Goal: Navigation & Orientation: Find specific page/section

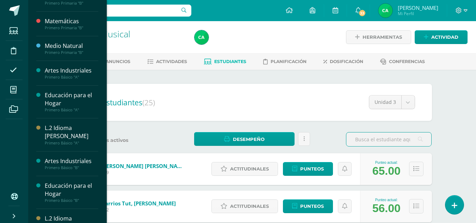
scroll to position [143, 0]
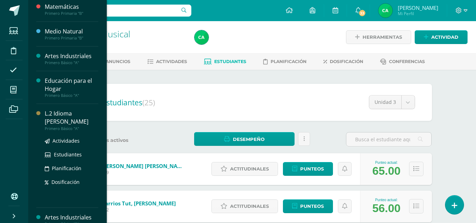
click at [71, 119] on div "L.2 Idioma [PERSON_NAME]" at bounding box center [72, 118] width 54 height 16
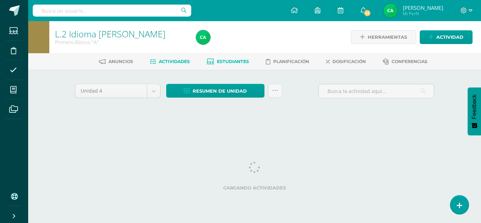
click at [240, 63] on span "Estudiantes" at bounding box center [233, 61] width 32 height 5
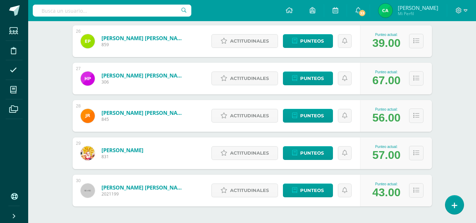
scroll to position [1068, 0]
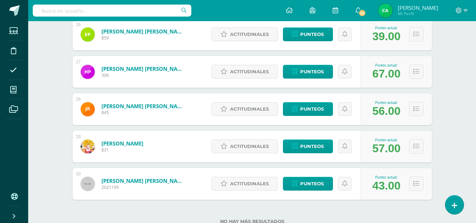
drag, startPoint x: 473, startPoint y: 192, endPoint x: 479, endPoint y: 174, distance: 19.2
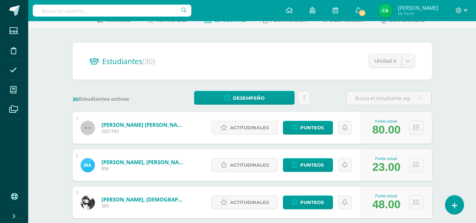
scroll to position [0, 0]
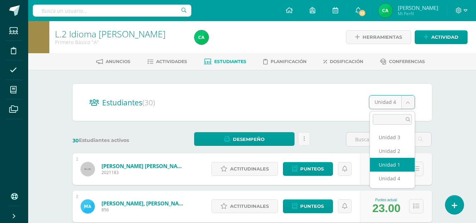
select select "/dashboard/teacher/section/1703/students/?unit=71032"
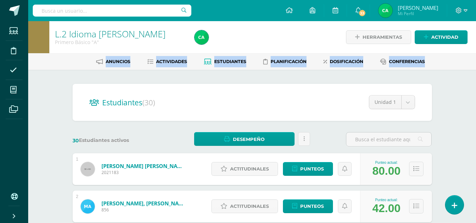
drag, startPoint x: 459, startPoint y: 69, endPoint x: 478, endPoint y: 42, distance: 32.8
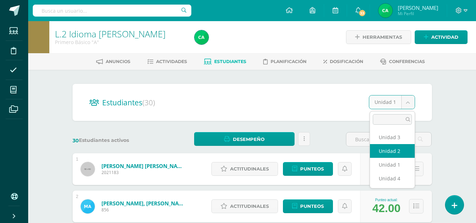
select select "/dashboard/teacher/section/1703/students/?unit=71035"
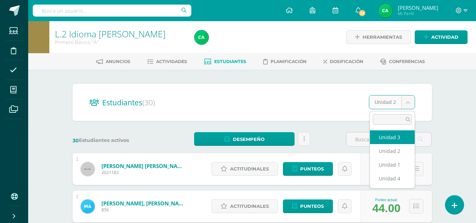
select select "/dashboard/teacher/section/1703/students/?unit=71036"
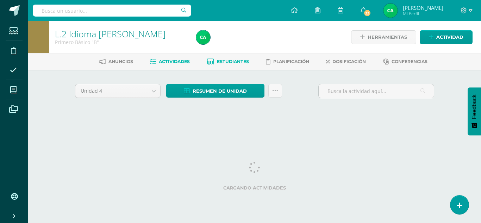
click at [242, 64] on span "Estudiantes" at bounding box center [233, 61] width 32 height 5
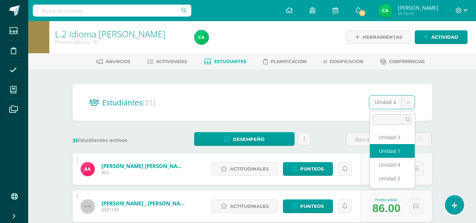
select select "/dashboard/teacher/section/1718/students/?unit=71137"
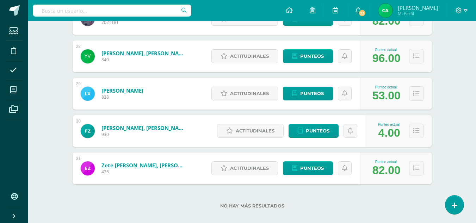
scroll to position [1129, 0]
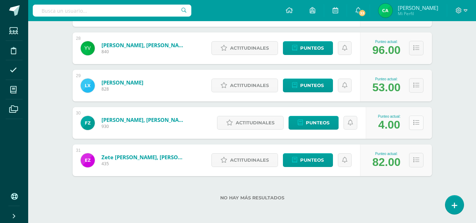
click at [416, 121] on icon at bounding box center [416, 123] width 6 height 6
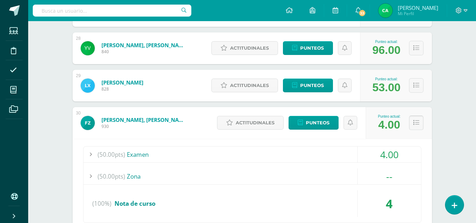
click at [416, 121] on icon at bounding box center [416, 123] width 6 height 6
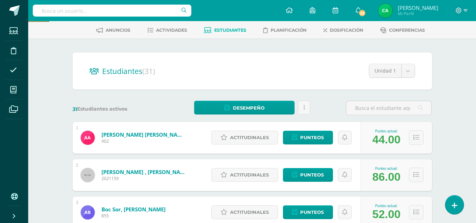
scroll to position [0, 0]
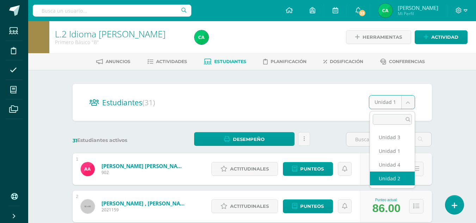
select select "/dashboard/teacher/section/1718/students/?unit=71140"
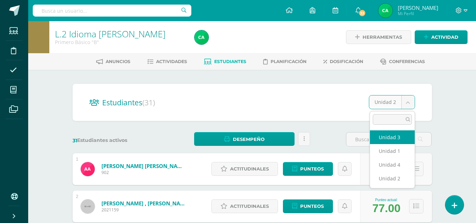
select select "/dashboard/teacher/section/1718/students/?unit=71141"
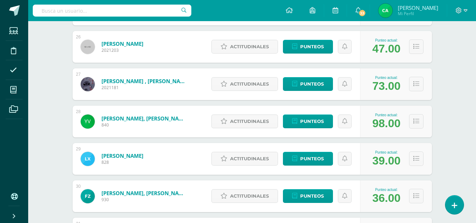
scroll to position [1058, 0]
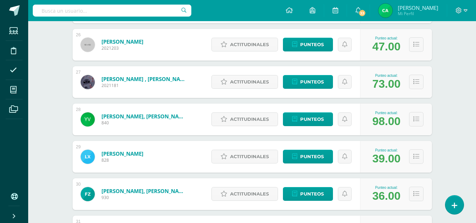
drag, startPoint x: 474, startPoint y: 185, endPoint x: 478, endPoint y: 194, distance: 10.3
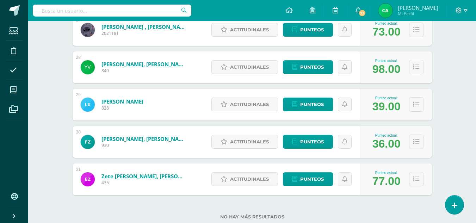
scroll to position [1129, 0]
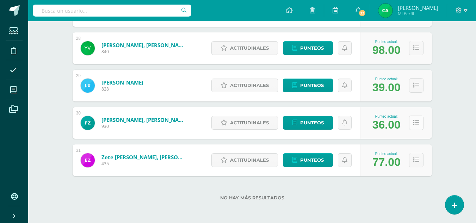
click at [416, 127] on button at bounding box center [416, 123] width 14 height 14
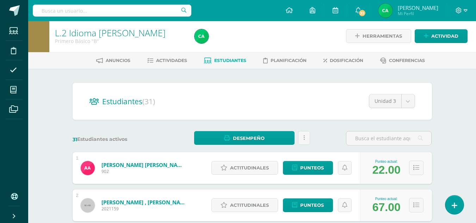
scroll to position [0, 0]
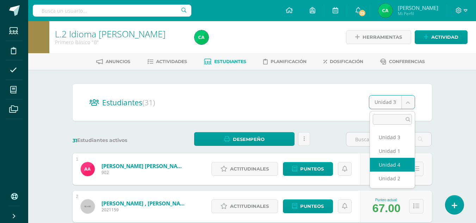
select select "/dashboard/teacher/section/1718/students/?unit=71142"
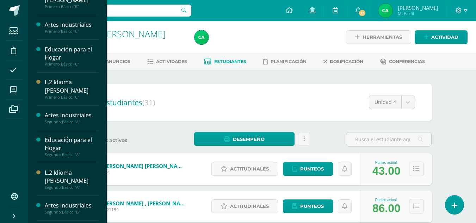
scroll to position [363, 0]
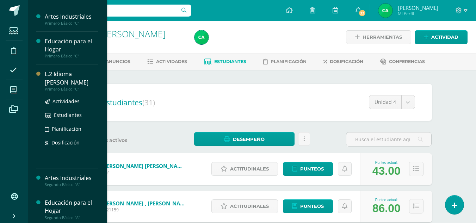
click at [69, 79] on div "L.2 Idioma [PERSON_NAME]" at bounding box center [72, 78] width 54 height 16
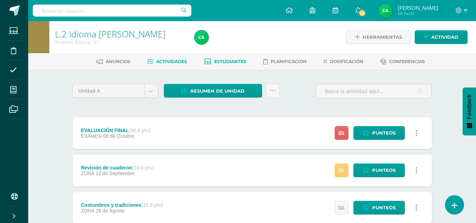
click at [224, 60] on span "Estudiantes" at bounding box center [230, 61] width 32 height 5
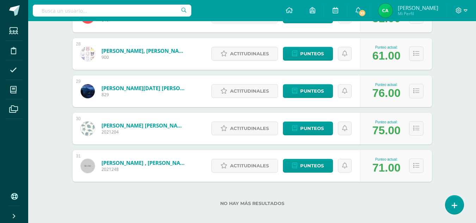
scroll to position [1129, 0]
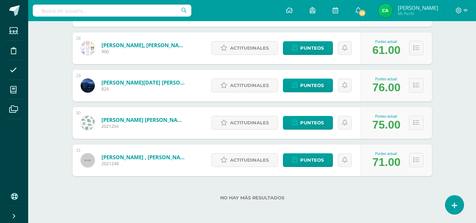
drag, startPoint x: 474, startPoint y: 188, endPoint x: 480, endPoint y: 187, distance: 6.4
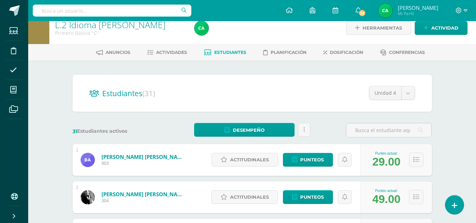
scroll to position [0, 0]
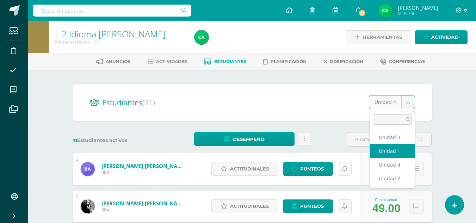
select select "/dashboard/teacher/section/1688/students/?unit=70927"
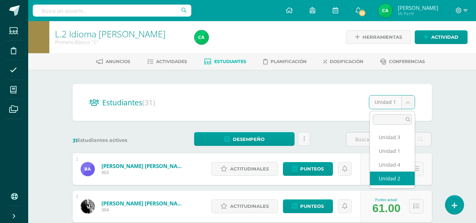
select select "/dashboard/teacher/section/1688/students/?unit=70930"
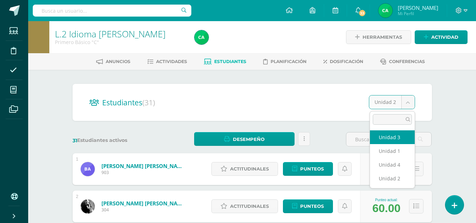
select select "/dashboard/teacher/section/1688/students/?unit=70931"
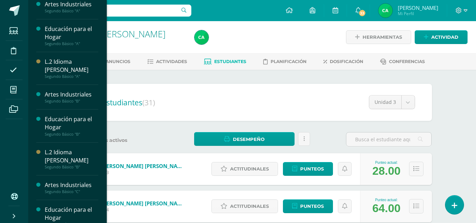
scroll to position [461, 0]
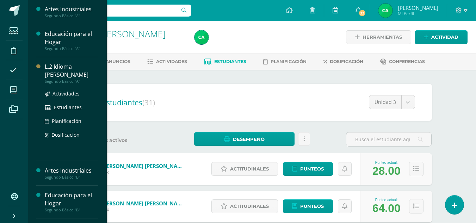
click at [72, 68] on div "L.2 Idioma [PERSON_NAME]" at bounding box center [72, 71] width 54 height 16
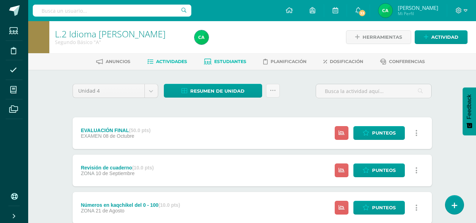
click at [230, 63] on span "Estudiantes" at bounding box center [230, 61] width 32 height 5
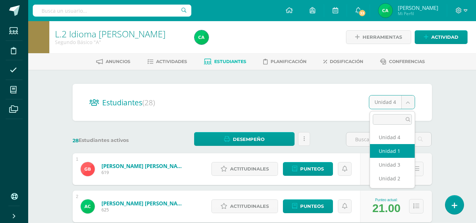
select select "/dashboard/teacher/section/1735/students/?unit=71256"
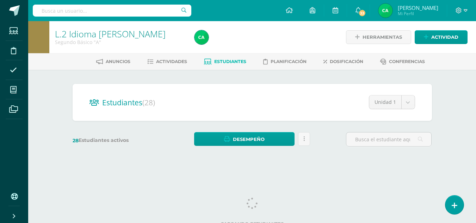
scroll to position [6, 0]
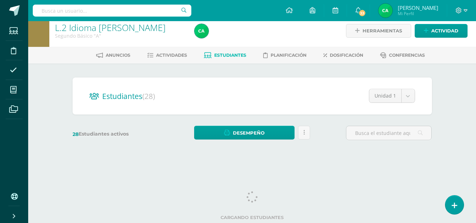
drag, startPoint x: 479, startPoint y: 103, endPoint x: 474, endPoint y: 141, distance: 37.6
click at [474, 141] on html "Estudiantes Disciplina Asistencia Mis cursos Archivos Soporte Ayuda Reportar un…" at bounding box center [238, 77] width 476 height 167
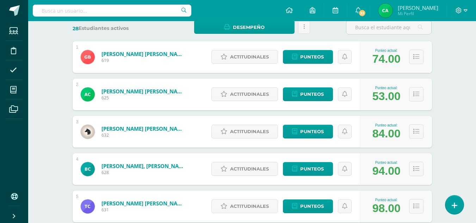
scroll to position [0, 0]
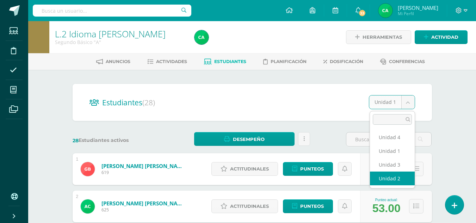
select select "/dashboard/teacher/section/1735/students/?unit=71259"
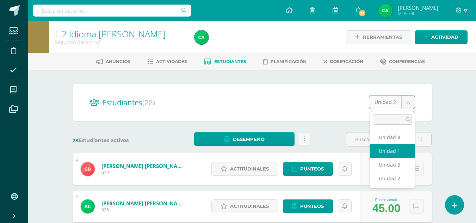
select select "/dashboard/teacher/section/1735/students/?unit=71256"
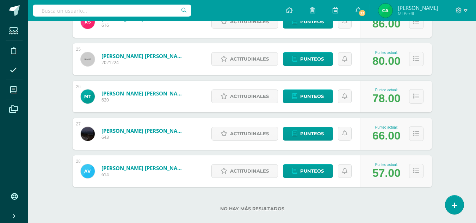
scroll to position [1017, 0]
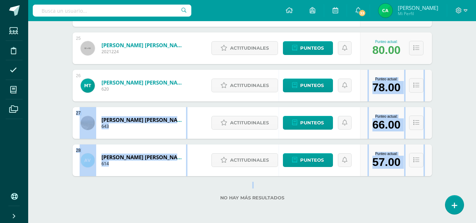
drag, startPoint x: 475, startPoint y: 194, endPoint x: 478, endPoint y: 98, distance: 96.2
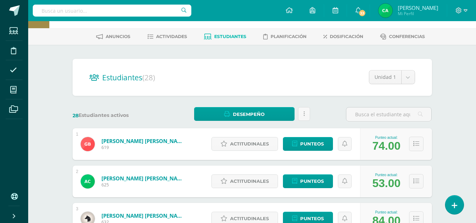
scroll to position [0, 0]
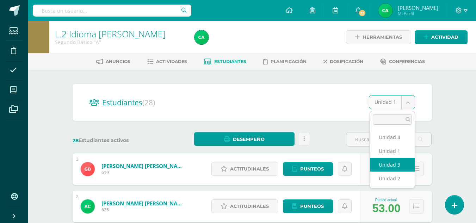
select select "/dashboard/teacher/section/1735/students/?unit=71260"
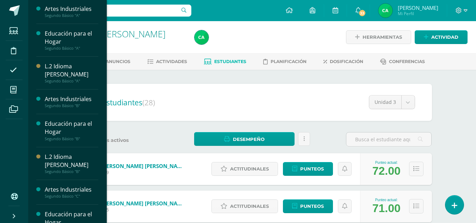
scroll to position [502, 0]
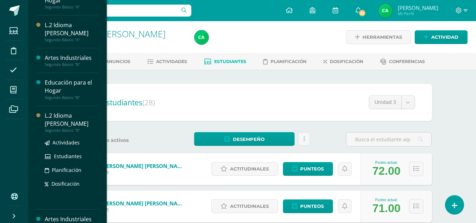
click at [61, 116] on div "L.2 Idioma [PERSON_NAME]" at bounding box center [72, 120] width 54 height 16
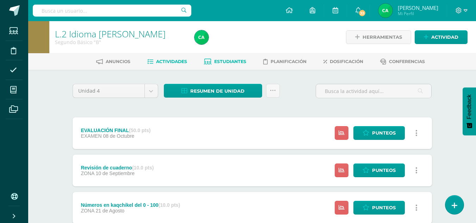
click at [229, 62] on span "Estudiantes" at bounding box center [230, 61] width 32 height 5
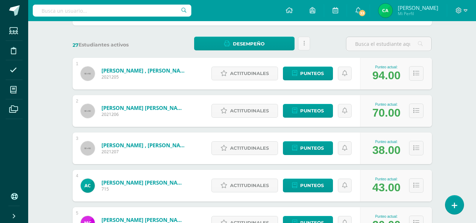
scroll to position [132, 0]
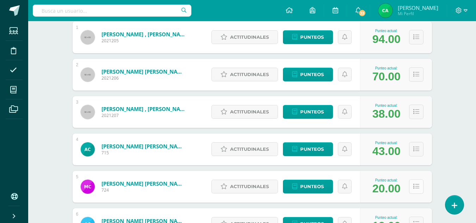
click at [413, 186] on icon at bounding box center [416, 187] width 6 height 6
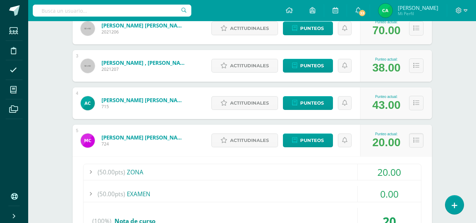
scroll to position [175, 0]
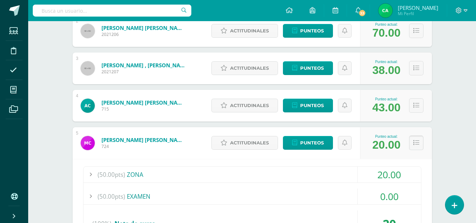
click at [417, 144] on icon at bounding box center [416, 143] width 6 height 6
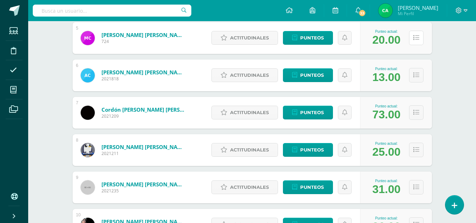
scroll to position [300, 0]
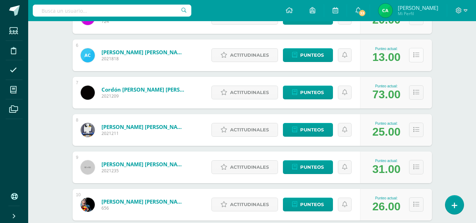
click at [420, 51] on button at bounding box center [416, 55] width 14 height 14
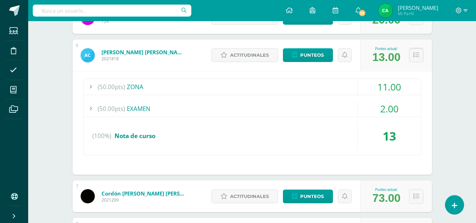
click at [420, 51] on button at bounding box center [416, 55] width 14 height 14
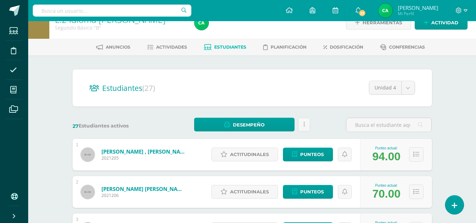
scroll to position [0, 0]
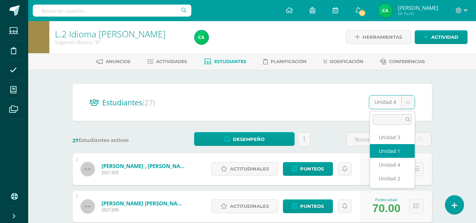
select select "/dashboard/teacher/section/1750/students/?unit=71361"
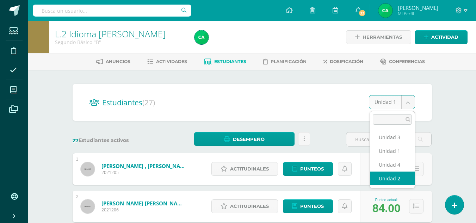
select select "/dashboard/teacher/section/1750/students/?unit=71364"
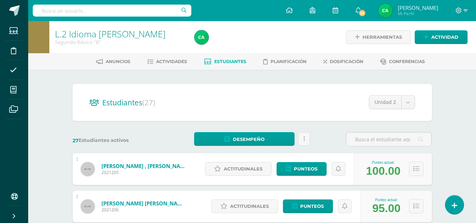
click at [405, 113] on div "Unidad 2 Unidad 3 Unidad 1 Unidad 4 Unidad 2" at bounding box center [386, 105] width 57 height 20
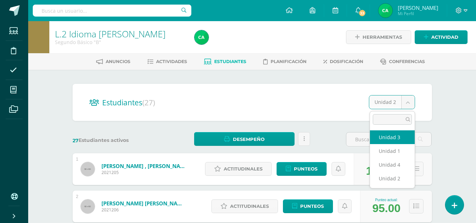
select select "/dashboard/teacher/section/1750/students/?unit=71365"
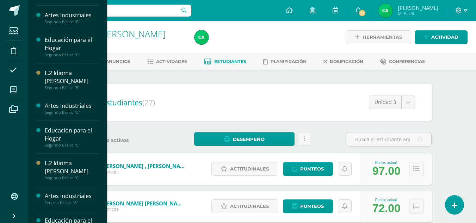
scroll to position [547, 0]
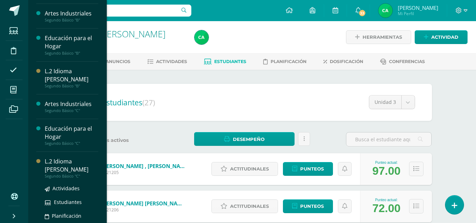
click at [65, 164] on div "L.2 Idioma [PERSON_NAME]" at bounding box center [72, 165] width 54 height 16
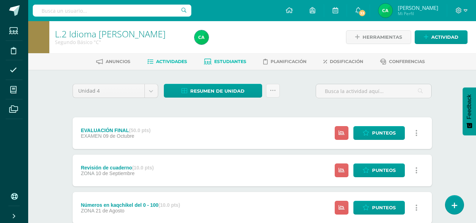
click at [233, 59] on span "Estudiantes" at bounding box center [230, 61] width 32 height 5
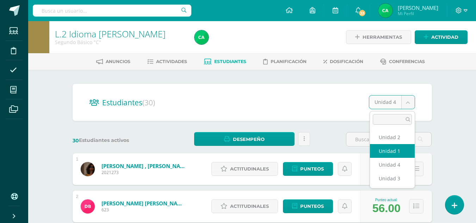
select select "/dashboard/teacher/section/1765/students/?unit=71466"
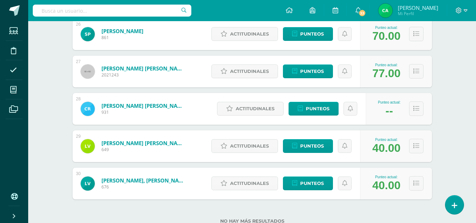
scroll to position [1073, 0]
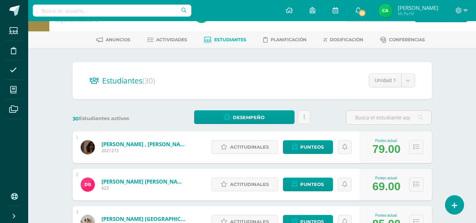
scroll to position [0, 0]
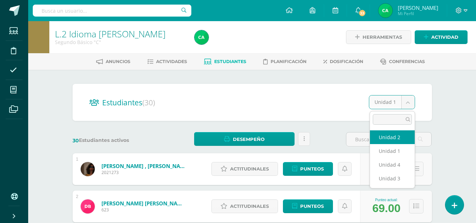
select select "/dashboard/teacher/section/1765/students/?unit=71469"
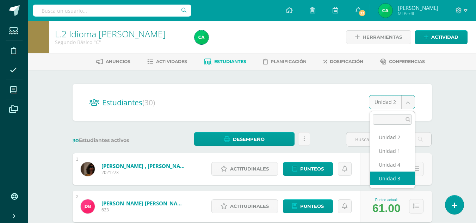
select select "/dashboard/teacher/section/1765/students/?unit=71470"
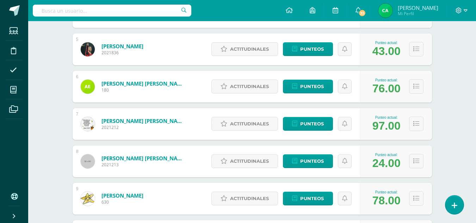
scroll to position [262, 0]
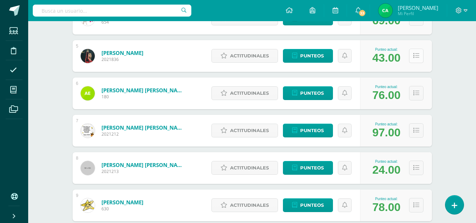
click at [416, 58] on icon at bounding box center [416, 56] width 6 height 6
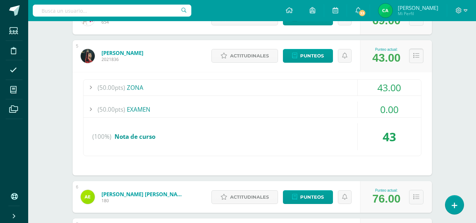
click at [416, 58] on icon at bounding box center [416, 56] width 6 height 6
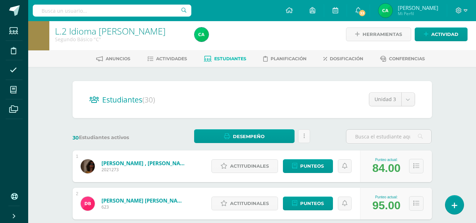
scroll to position [0, 0]
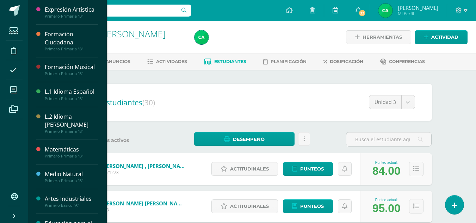
click at [103, 62] on div "Expresión Artística Primero Primaria "B" Actividades Estudiantes Planificación …" at bounding box center [67, 111] width 79 height 223
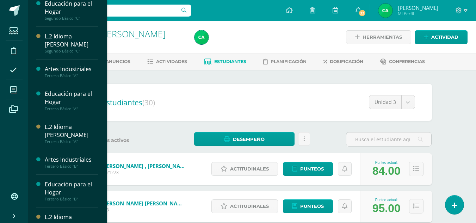
scroll to position [673, 0]
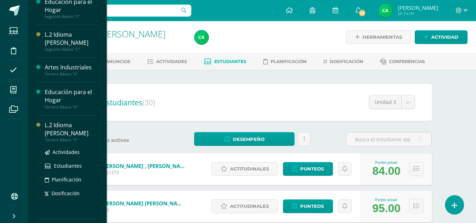
click at [70, 131] on div "L.2 Idioma [PERSON_NAME]" at bounding box center [72, 129] width 54 height 16
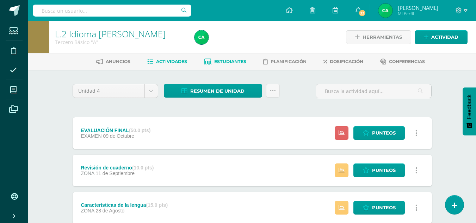
click at [219, 61] on span "Estudiantes" at bounding box center [230, 61] width 32 height 5
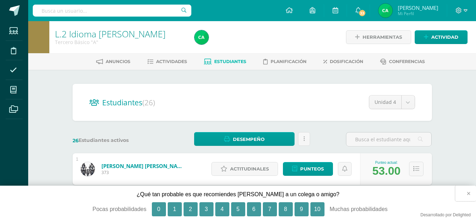
click at [466, 193] on button "×" at bounding box center [465, 193] width 21 height 15
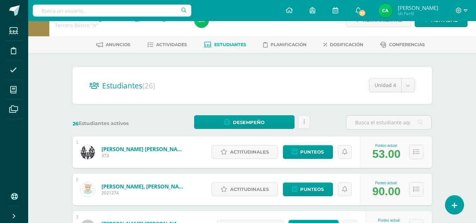
scroll to position [127, 0]
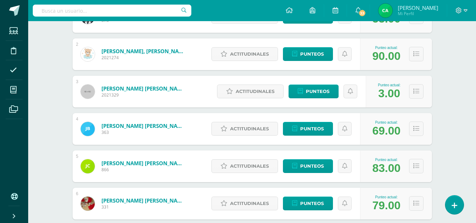
scroll to position [0, 0]
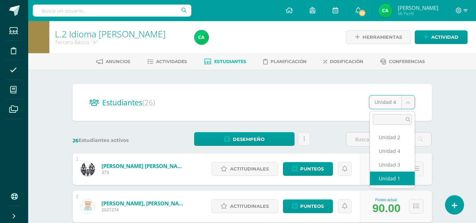
select select "/dashboard/teacher/section/1772/students/?unit=71515"
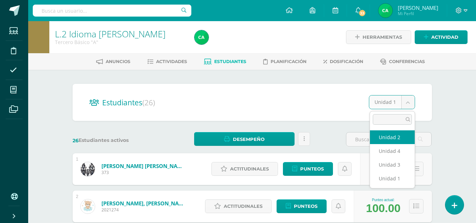
select select "/dashboard/teacher/section/1772/students/?unit=71518"
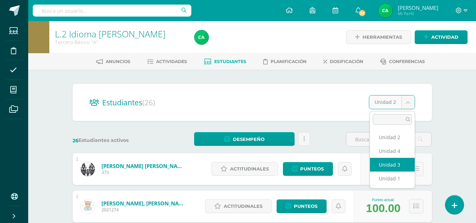
select select "/dashboard/teacher/section/1772/students/?unit=71519"
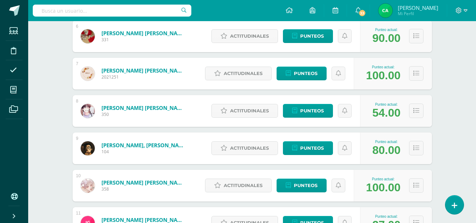
scroll to position [316, 0]
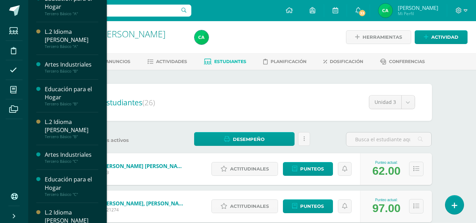
scroll to position [780, 0]
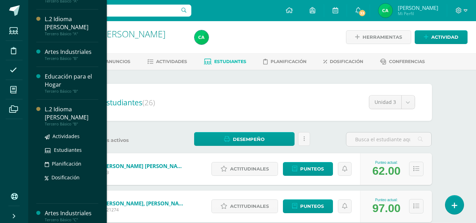
click at [61, 107] on div "L.2 Idioma [PERSON_NAME]" at bounding box center [72, 113] width 54 height 16
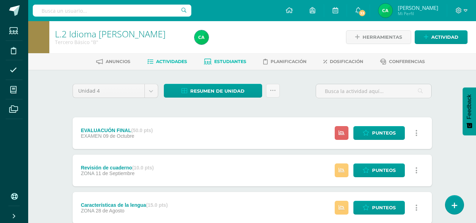
click at [231, 57] on link "Estudiantes" at bounding box center [225, 61] width 42 height 11
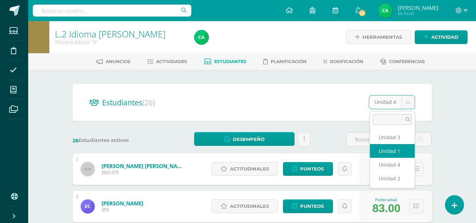
select select "/dashboard/teacher/section/1787/students/?unit=71620"
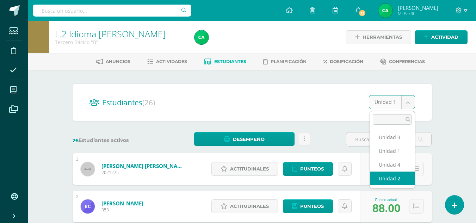
select select "/dashboard/teacher/section/1787/students/?unit=71623"
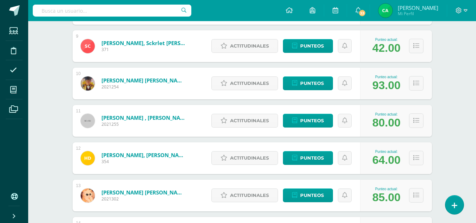
scroll to position [429, 0]
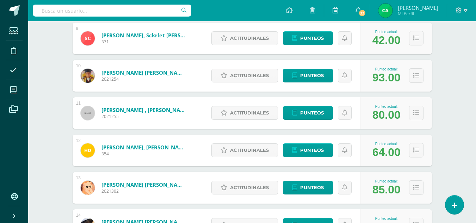
click at [468, 114] on div "L.2 Idioma Maya Kaqchikel Tercero Básico "B" Herramientas Detalle de asistencia…" at bounding box center [252, 164] width 448 height 1144
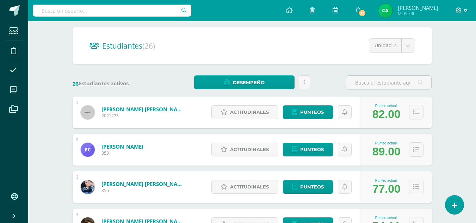
scroll to position [0, 0]
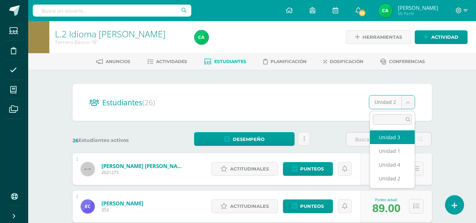
select select "/dashboard/teacher/section/1787/students/?unit=71624"
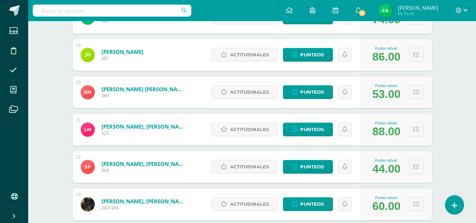
scroll to position [778, 0]
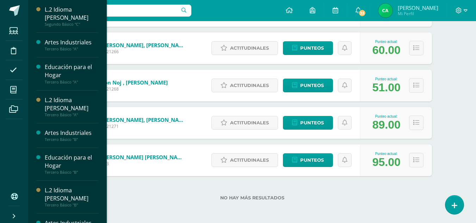
scroll to position [780, 0]
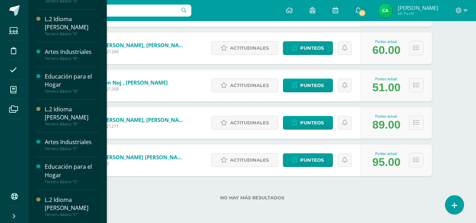
click at [68, 198] on div "L.2 Idioma [PERSON_NAME]" at bounding box center [72, 204] width 54 height 16
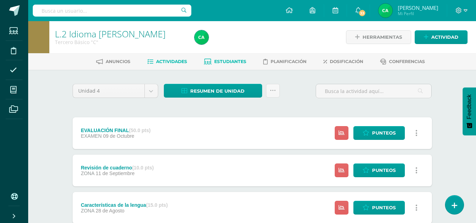
click at [229, 58] on link "Estudiantes" at bounding box center [225, 61] width 42 height 11
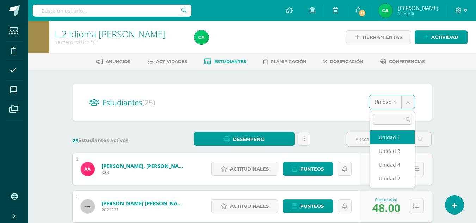
select select "/dashboard/teacher/section/1802/students/?unit=71725"
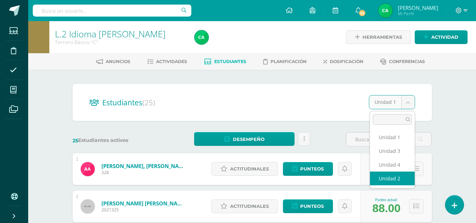
select select "/dashboard/teacher/section/1802/students/?unit=71728"
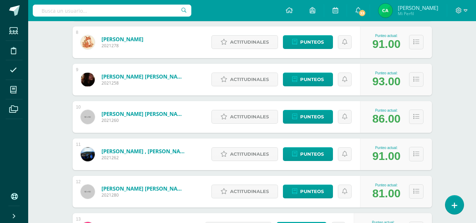
scroll to position [391, 0]
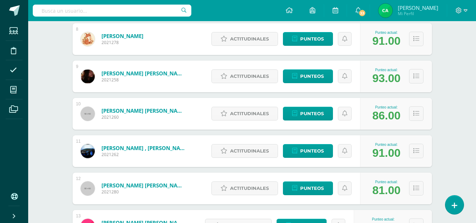
click at [467, 130] on div "L.2 Idioma [PERSON_NAME] Tercero Básico "C" Herramientas Detalle de asistencias…" at bounding box center [252, 183] width 448 height 1107
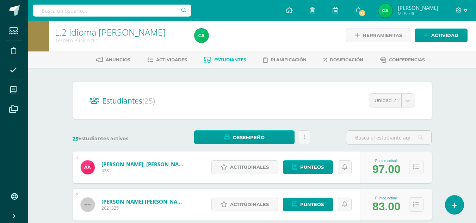
scroll to position [0, 0]
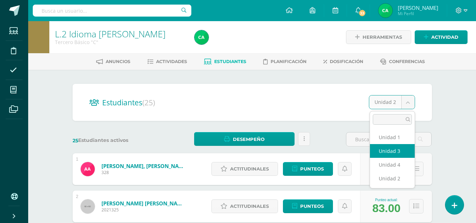
select select "/dashboard/teacher/section/1802/students/?unit=71729"
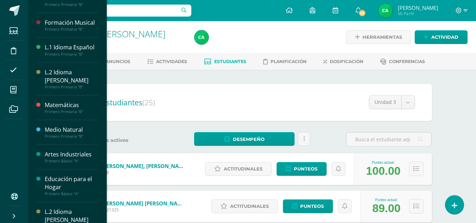
scroll to position [49, 0]
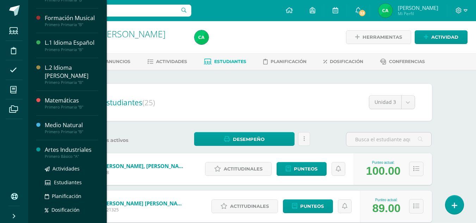
click at [72, 149] on div "Artes Industriales" at bounding box center [72, 150] width 54 height 8
